Goal: Ask a question

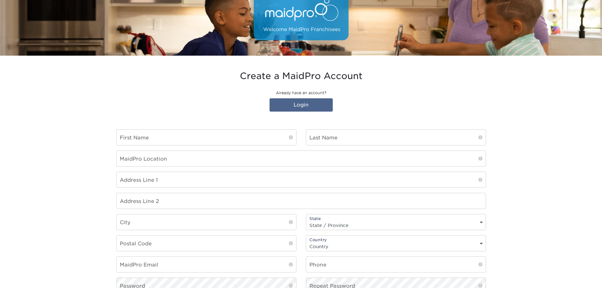
scroll to position [63, 0]
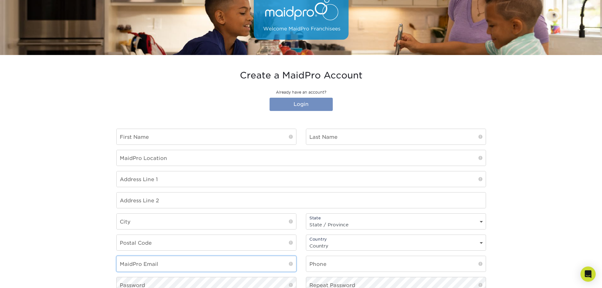
type input "[EMAIL_ADDRESS][DOMAIN_NAME]"
click at [303, 105] on link "Login" at bounding box center [300, 104] width 63 height 13
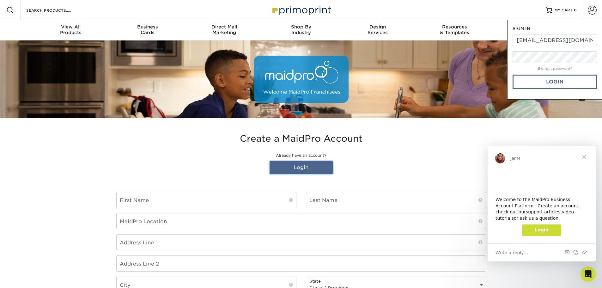
scroll to position [0, 0]
click at [542, 83] on link "Login" at bounding box center [554, 82] width 84 height 15
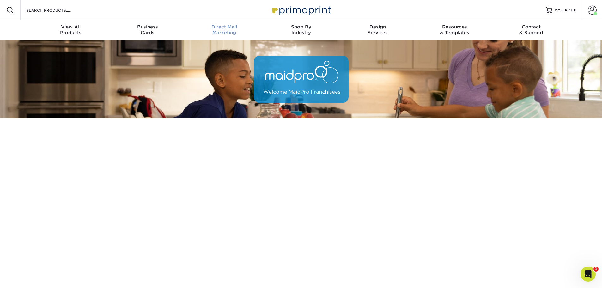
click at [227, 29] on span "Direct Mail" at bounding box center [224, 27] width 77 height 6
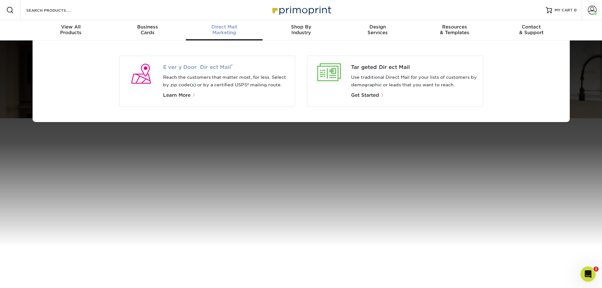
click at [207, 68] on span "Every Door Direct Mail ®" at bounding box center [226, 67] width 127 height 8
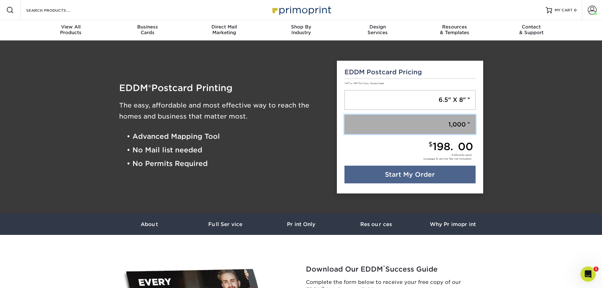
click at [467, 122] on span at bounding box center [468, 123] width 6 height 6
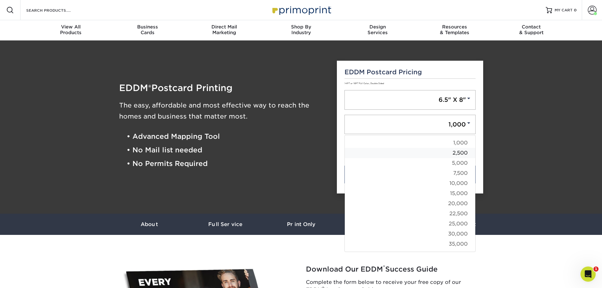
click at [464, 152] on link "2,500" at bounding box center [410, 153] width 130 height 10
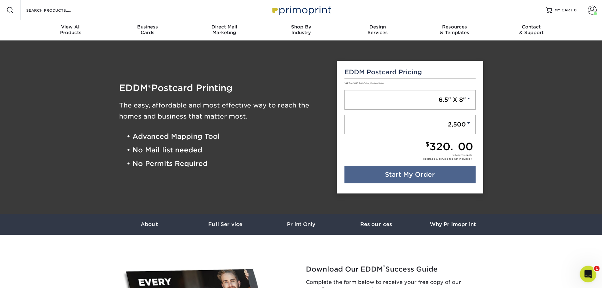
click at [585, 273] on icon "Open Intercom Messenger" at bounding box center [587, 273] width 10 height 10
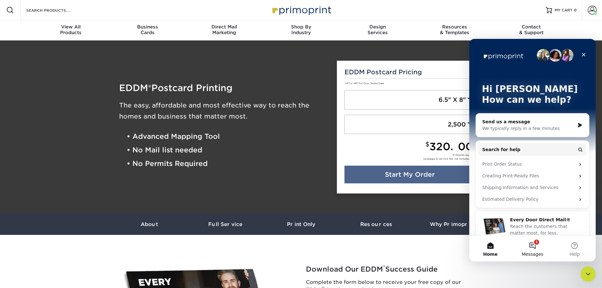
click at [535, 244] on button "1 Messages" at bounding box center [532, 248] width 42 height 25
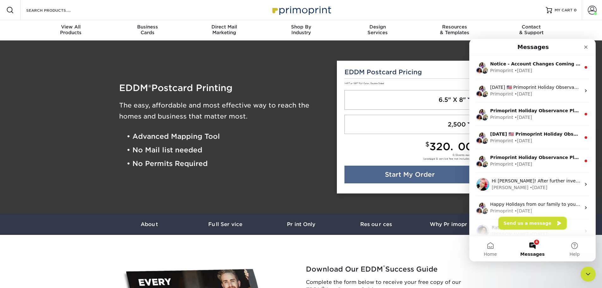
click at [528, 219] on button "Send us a message" at bounding box center [532, 223] width 68 height 13
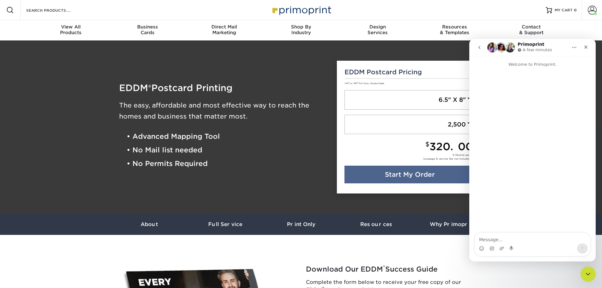
click at [535, 240] on textarea "Message…" at bounding box center [532, 237] width 116 height 11
type textarea "how much is the service fee for eddm?"
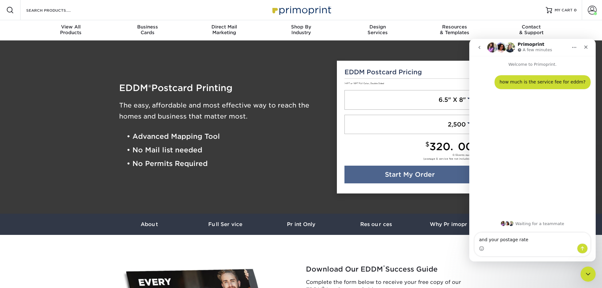
type textarea "and your postage rate?"
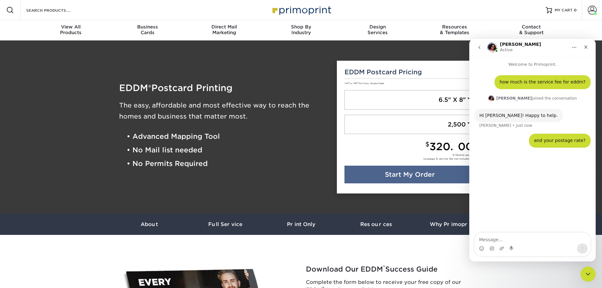
click at [534, 238] on textarea "Message…" at bounding box center [532, 237] width 116 height 11
type textarea "HEllo..."
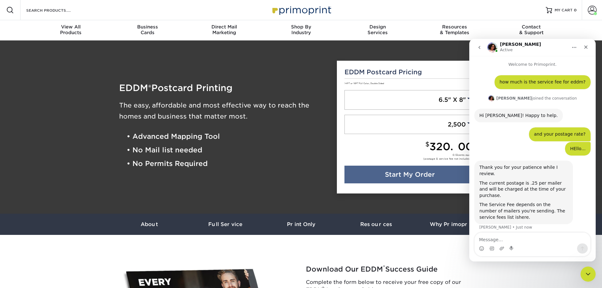
click at [519, 214] on link "here" at bounding box center [524, 216] width 10 height 5
click at [515, 239] on textarea "Message…" at bounding box center [532, 237] width 116 height 11
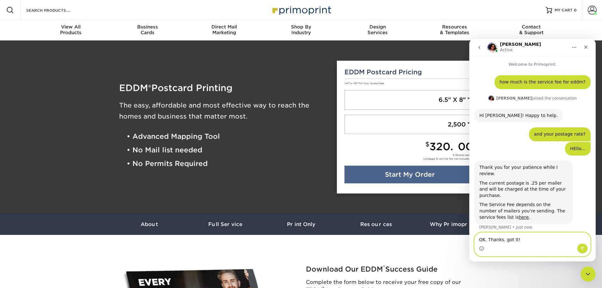
type textarea "OK. Thanks. got it!!"
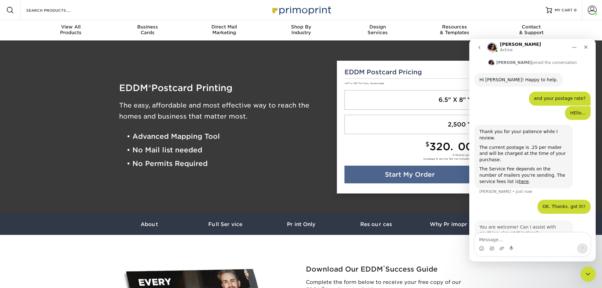
scroll to position [43, 0]
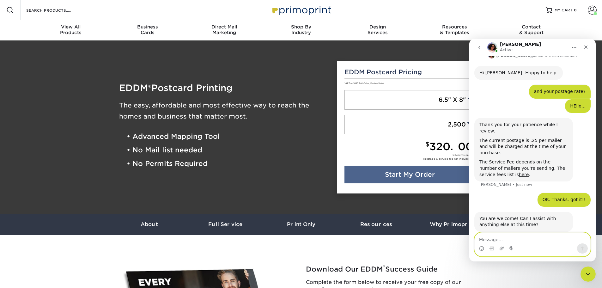
click at [512, 238] on textarea "Message…" at bounding box center [532, 237] width 116 height 11
type textarea "is that including printing?"
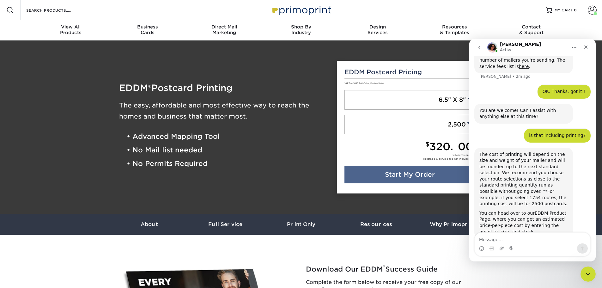
scroll to position [151, 0]
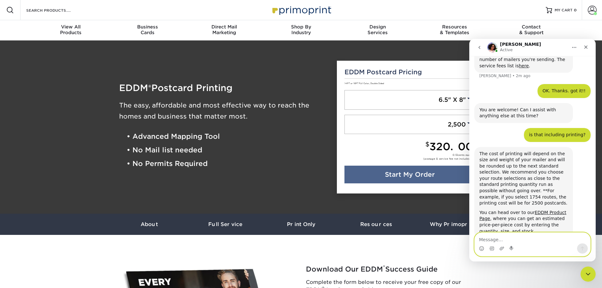
click at [512, 241] on textarea "Message…" at bounding box center [532, 237] width 116 height 11
type textarea "ok will do"
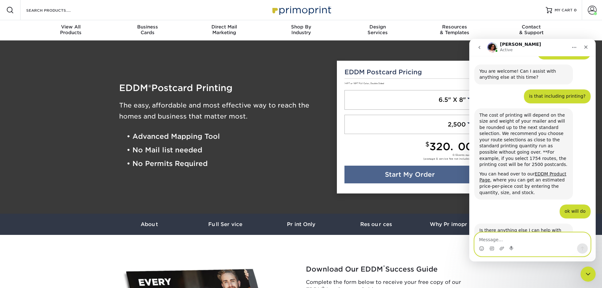
scroll to position [189, 0]
click at [523, 239] on textarea "Message…" at bounding box center [532, 237] width 116 height 11
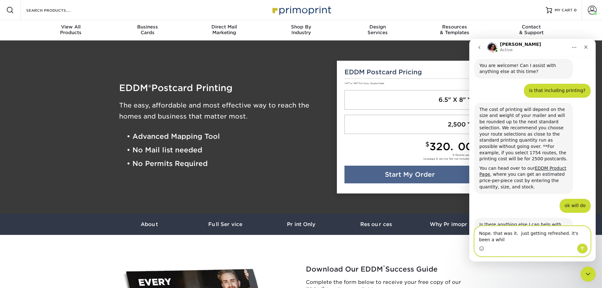
type textarea "Nope. that was it. just getting refreshed. it's been a while"
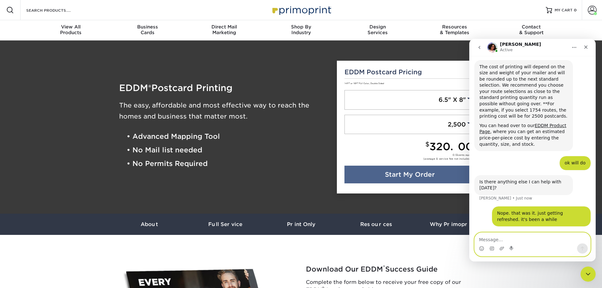
scroll to position [238, 0]
type textarea "thanks"
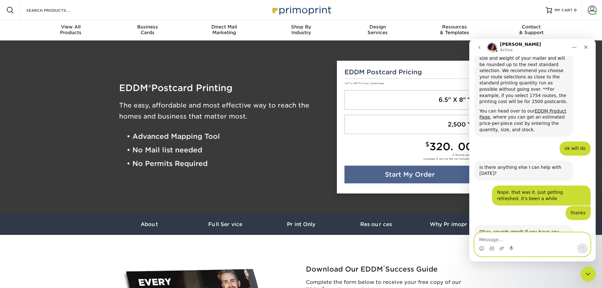
scroll to position [263, 0]
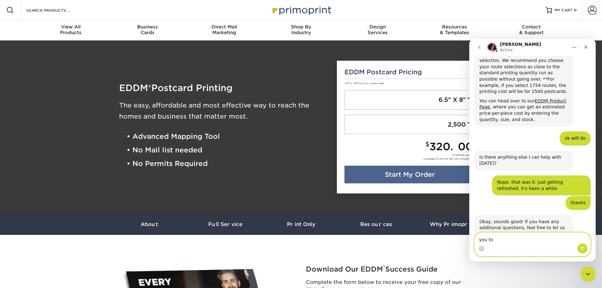
type textarea "you too"
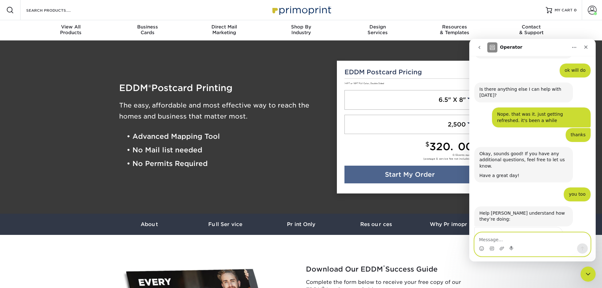
scroll to position [332, 0]
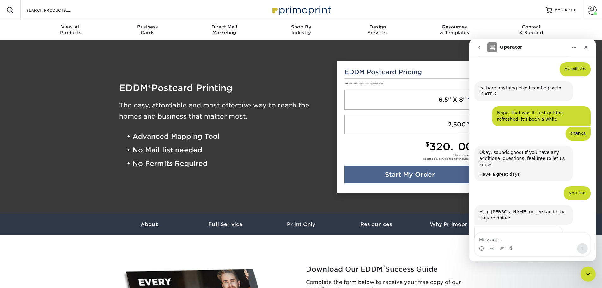
click at [549, 243] on span "Amazing" at bounding box center [547, 248] width 11 height 11
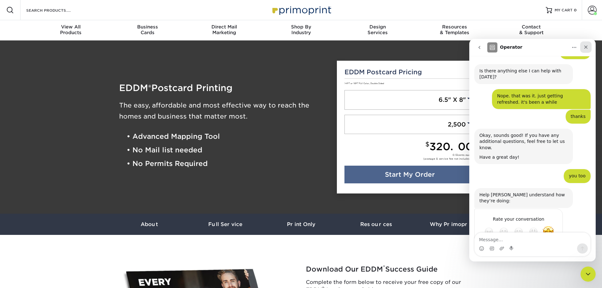
click at [586, 48] on icon "Close" at bounding box center [585, 46] width 3 height 3
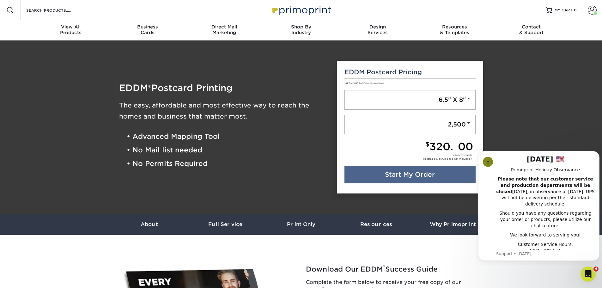
scroll to position [367, 0]
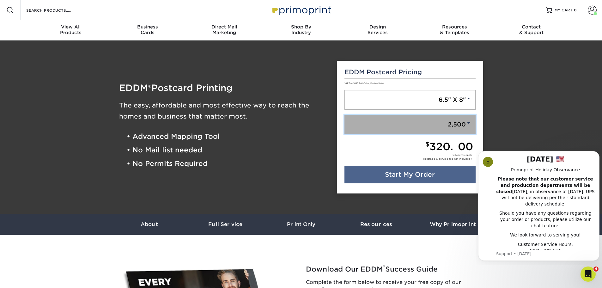
click at [469, 120] on span at bounding box center [468, 123] width 6 height 6
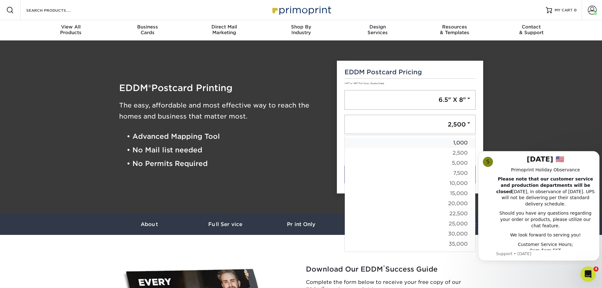
click at [465, 141] on link "1,000" at bounding box center [410, 143] width 130 height 10
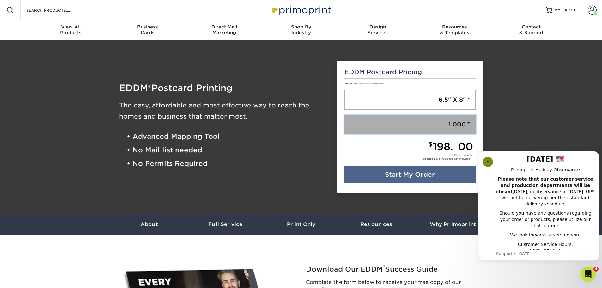
click at [469, 121] on span at bounding box center [468, 123] width 6 height 6
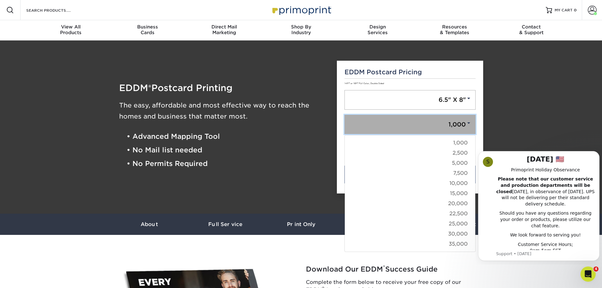
click at [469, 121] on span at bounding box center [468, 123] width 6 height 6
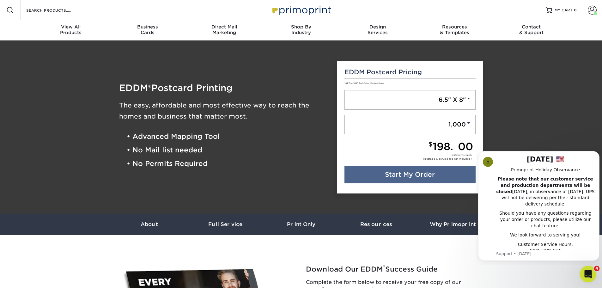
click at [585, 270] on icon "Open Intercom Messenger" at bounding box center [587, 273] width 10 height 10
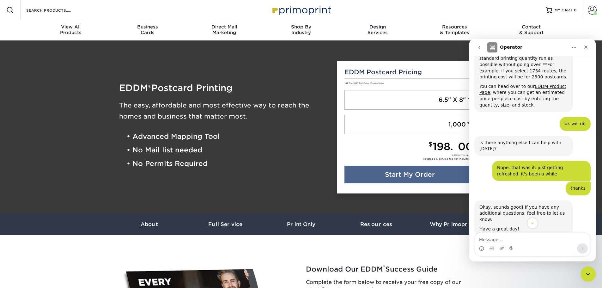
scroll to position [223, 0]
